Goal: Task Accomplishment & Management: Manage account settings

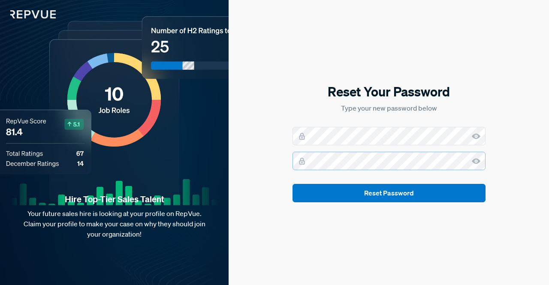
click at [293, 184] on button "Reset Password" at bounding box center [389, 193] width 193 height 18
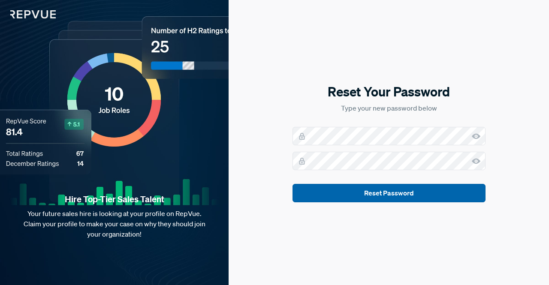
click at [348, 194] on button "Reset Password" at bounding box center [389, 193] width 193 height 18
